Goal: Find specific page/section: Find specific page/section

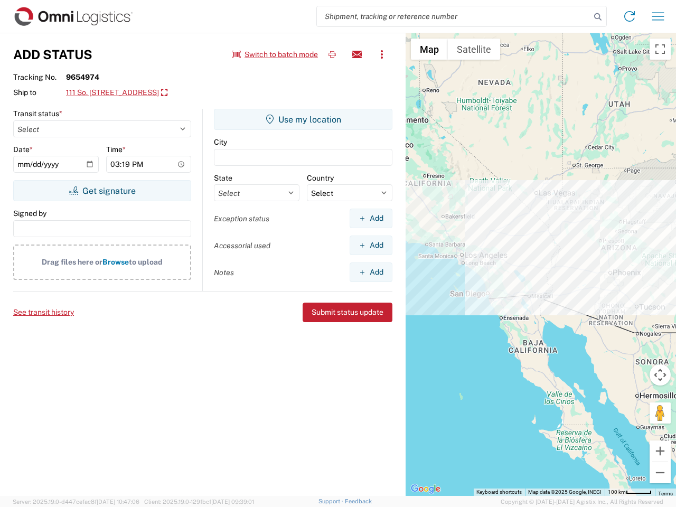
click at [454, 16] on input "search" at bounding box center [454, 16] width 274 height 20
click at [598, 17] on icon at bounding box center [597, 17] width 15 height 15
click at [630, 16] on icon at bounding box center [629, 16] width 17 height 17
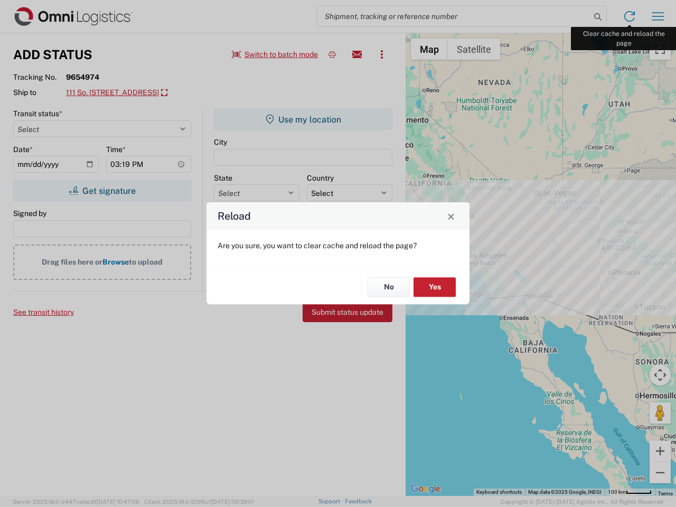
click at [658, 16] on div "Reload Are you sure, you want to clear cache and reload the page? No Yes" at bounding box center [338, 253] width 676 height 507
click at [275, 54] on div "Reload Are you sure, you want to clear cache and reload the page? No Yes" at bounding box center [338, 253] width 676 height 507
click at [332, 54] on div "Reload Are you sure, you want to clear cache and reload the page? No Yes" at bounding box center [338, 253] width 676 height 507
click at [357, 54] on div "Reload Are you sure, you want to clear cache and reload the page? No Yes" at bounding box center [338, 253] width 676 height 507
click at [382, 54] on div "Reload Are you sure, you want to clear cache and reload the page? No Yes" at bounding box center [338, 253] width 676 height 507
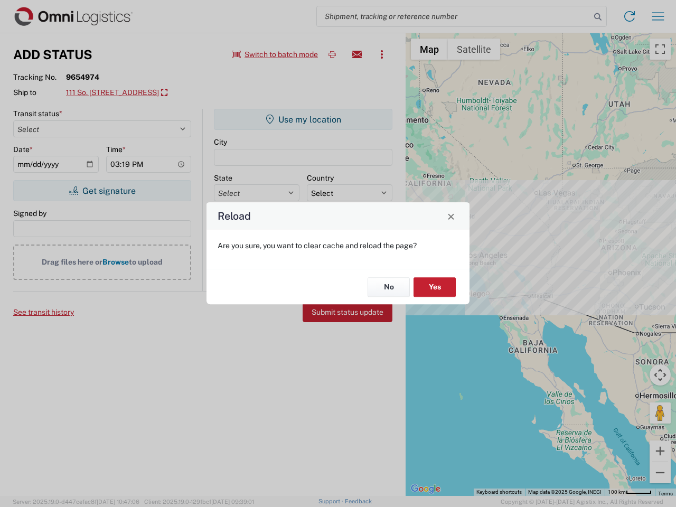
click at [135, 93] on div "Reload Are you sure, you want to clear cache and reload the page? No Yes" at bounding box center [338, 253] width 676 height 507
click at [102, 191] on div "Reload Are you sure, you want to clear cache and reload the page? No Yes" at bounding box center [338, 253] width 676 height 507
